Goal: Find specific page/section: Find specific page/section

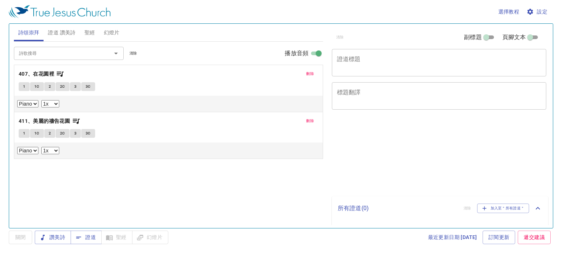
select select "1"
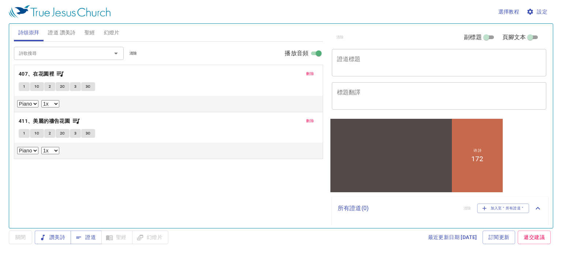
click at [88, 54] on input "詩歌搜尋" at bounding box center [58, 53] width 84 height 8
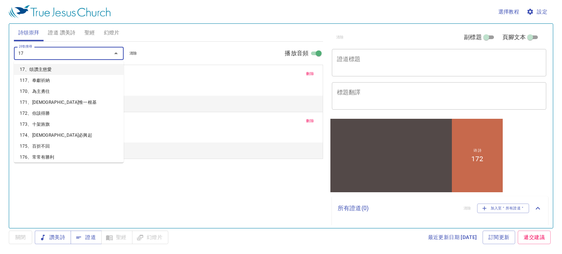
type input "179"
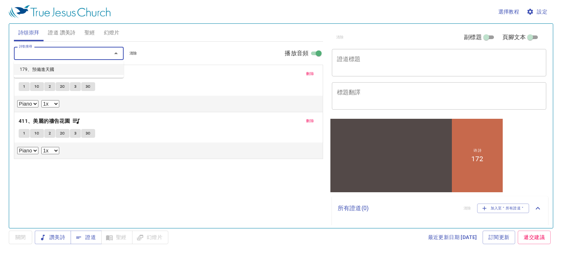
select select "1"
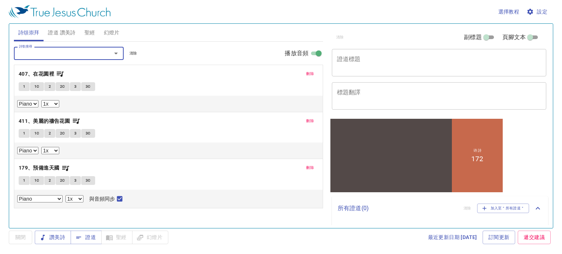
click at [307, 70] on button "刪除" at bounding box center [310, 74] width 16 height 9
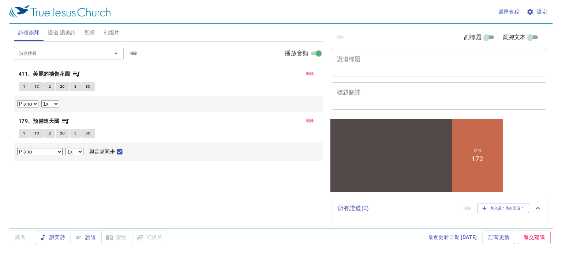
click at [312, 56] on input "播放音頻" at bounding box center [319, 55] width 26 height 9
checkbox input "false"
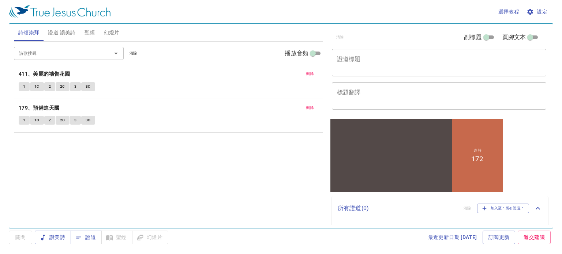
click at [310, 72] on span "刪除" at bounding box center [310, 74] width 8 height 7
click at [23, 85] on span "1" at bounding box center [24, 86] width 2 height 7
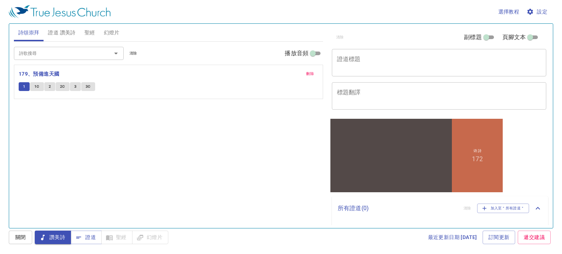
click at [237, 124] on div "詩歌搜尋 詩歌搜尋 清除 播放音頻 刪除 179、預備進天國 1 1C 2 2C 3 3C" at bounding box center [168, 132] width 309 height 180
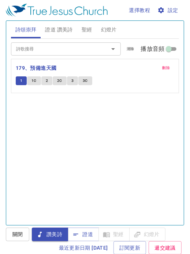
click at [73, 151] on div "詩歌搜尋 詩歌搜尋 清除 播放音頻 刪除 179、預備進天國 1 1C 2 2C 3 3C" at bounding box center [95, 129] width 168 height 180
click at [75, 149] on div "詩歌搜尋 詩歌搜尋 清除 播放音頻 刪除 179、預備進天國 1 1C 2 2C 3 3C" at bounding box center [95, 129] width 168 height 180
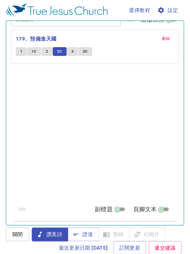
scroll to position [44, 0]
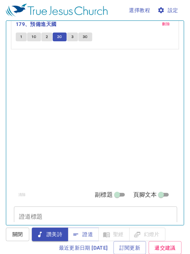
click at [20, 39] on span "1" at bounding box center [21, 37] width 2 height 7
click at [90, 98] on div "詩歌搜尋 詩歌搜尋 清除 播放音頻 刪除 179、預備進天國 1 1C 2 2C 3 3C" at bounding box center [95, 85] width 168 height 180
click at [92, 99] on div "詩歌搜尋 詩歌搜尋 清除 播放音頻 刪除 179、預備進天國 1 1C 2 2C 3 3C" at bounding box center [95, 85] width 168 height 180
click at [111, 145] on div "詩歌搜尋 詩歌搜尋 清除 播放音頻 刪除 179、預備進天國 1 1C 2 2C 3 3C" at bounding box center [95, 85] width 168 height 180
click at [136, 139] on div "詩歌搜尋 詩歌搜尋 清除 播放音頻 刪除 179、預備進天國 1 1C 2 2C 3 3C" at bounding box center [95, 85] width 168 height 180
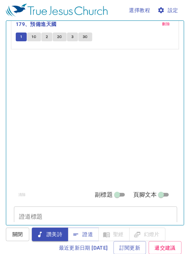
click at [118, 111] on div "詩歌搜尋 詩歌搜尋 清除 播放音頻 刪除 179、預備進天國 1 1C 2 2C 3 3C" at bounding box center [95, 85] width 168 height 180
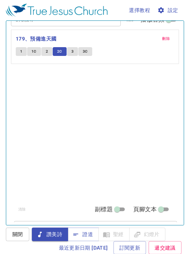
scroll to position [44, 0]
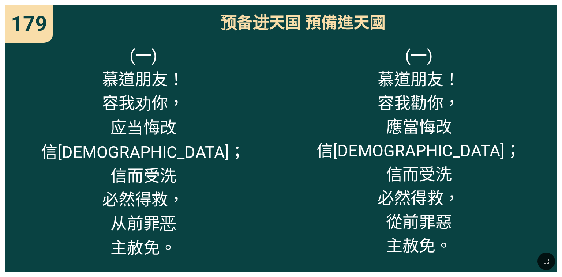
click at [294, 126] on div "(一) 慕道朋友！ 容我勸你， 應當悔改 信耶穌； 信而受洗 必然得救， 從前罪惡 主赦免。" at bounding box center [419, 154] width 276 height 235
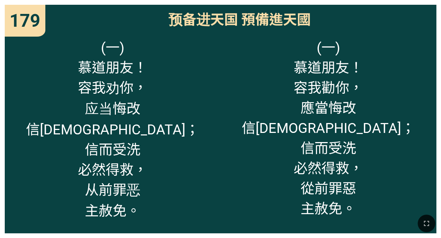
click at [202, 133] on div "(一) 慕道朋友！ 容我劝你， 应当悔改 信耶稣； 信而受洗 必然得救， 从前罪恶 主赦免。" at bounding box center [113, 132] width 216 height 202
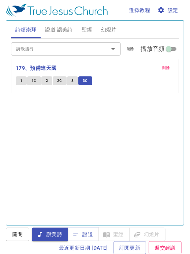
scroll to position [73, 0]
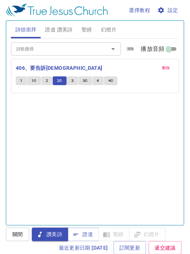
scroll to position [44, 0]
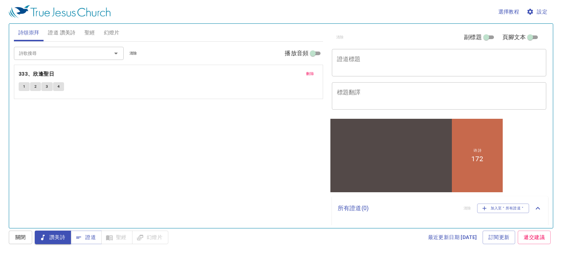
click at [23, 86] on span "1" at bounding box center [24, 86] width 2 height 7
